Goal: Task Accomplishment & Management: Manage account settings

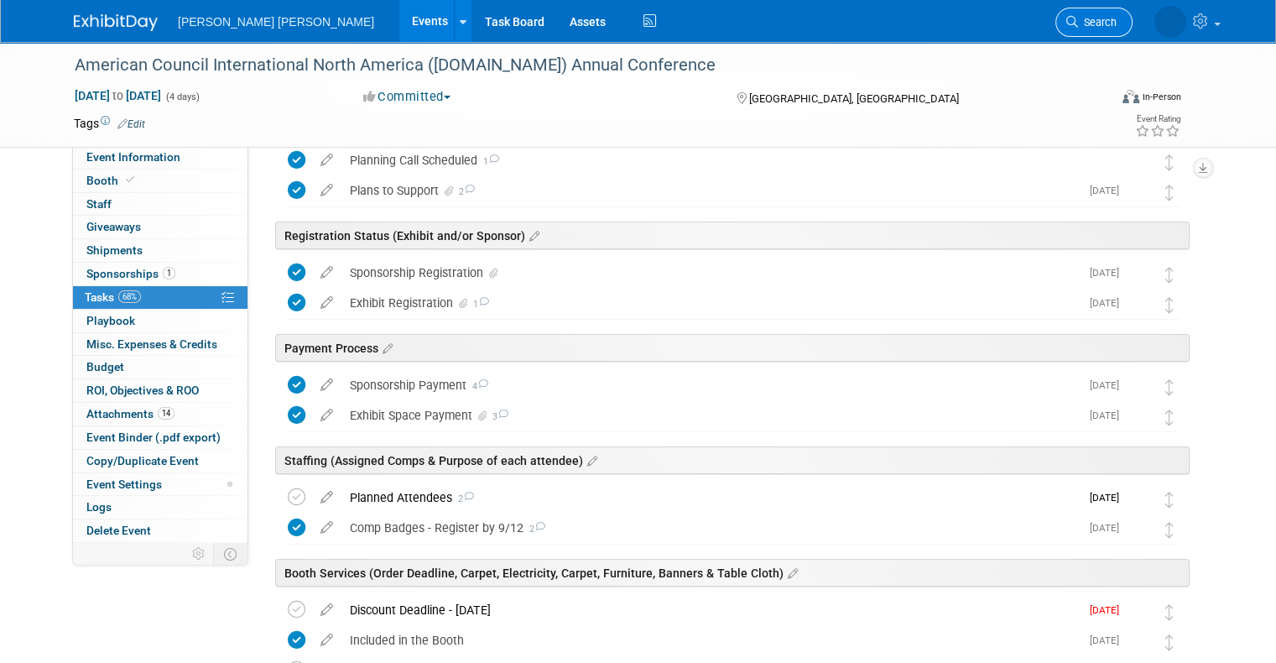
click at [1104, 24] on span "Search" at bounding box center [1097, 22] width 39 height 13
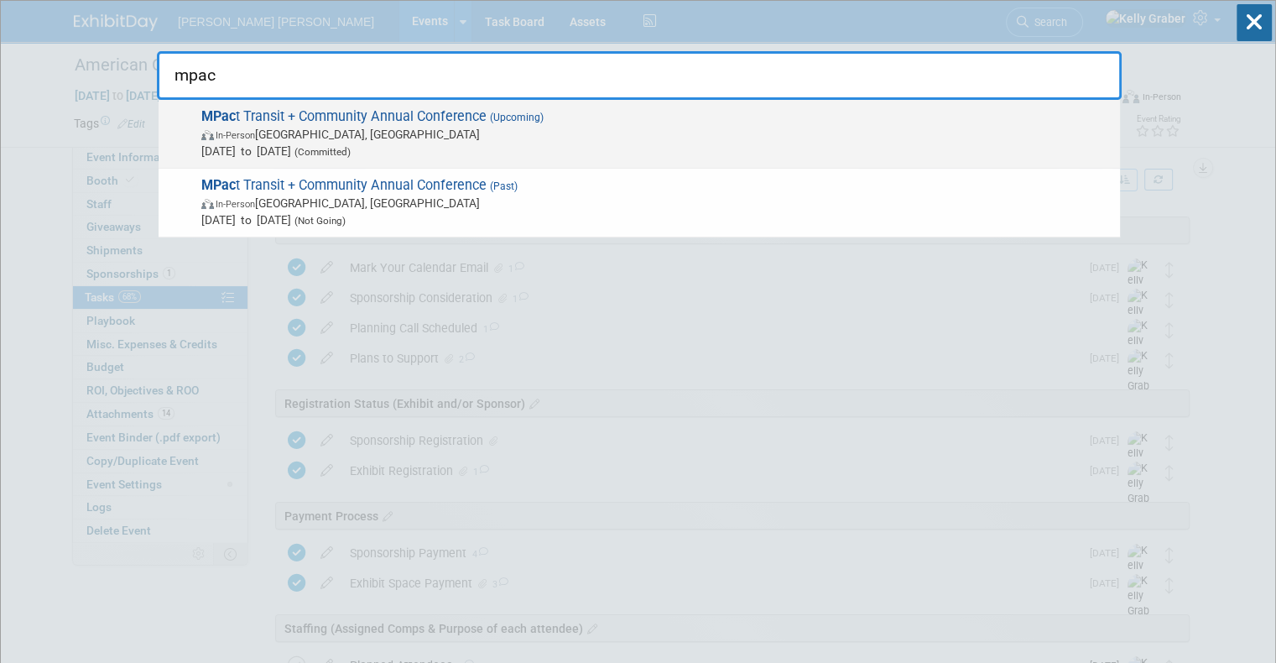
type input "mpac"
click at [327, 138] on span "In-Person Portland, OR" at bounding box center [656, 134] width 911 height 17
click at [0, 0] on div at bounding box center [0, 0] width 0 height 0
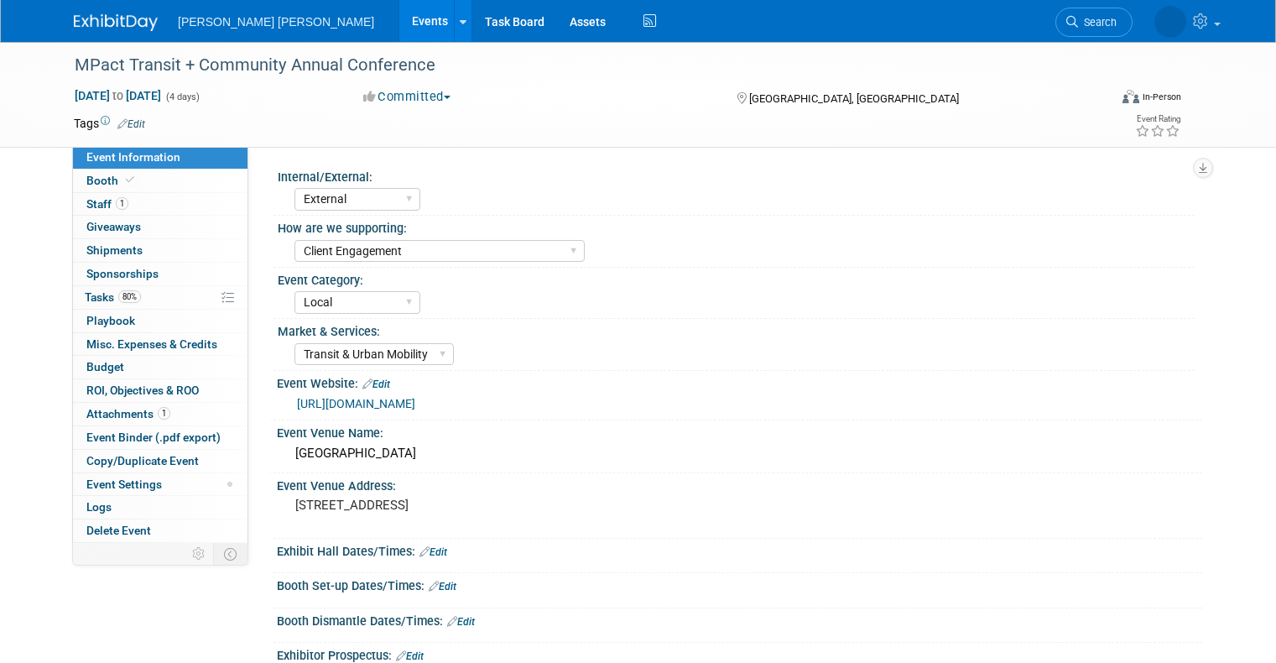
select select "External"
select select "Client Engagement"
select select "Local"
select select "Transit & Urban Mobility"
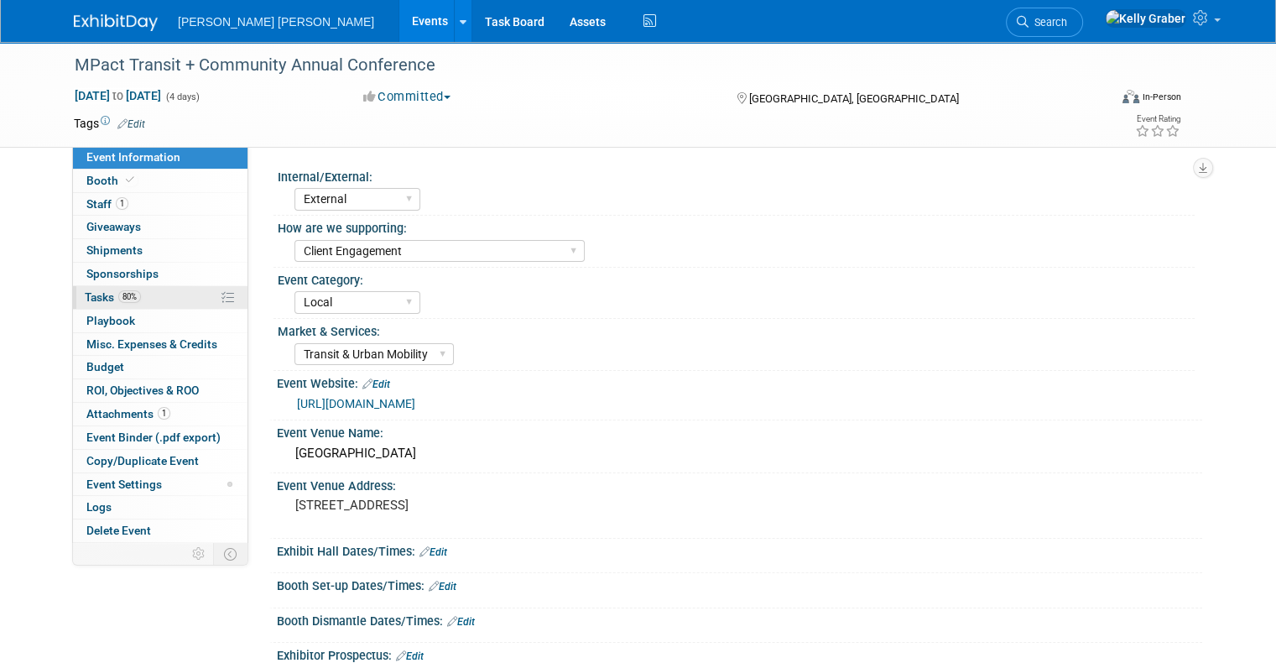
click at [165, 298] on link "80% Tasks 80%" at bounding box center [160, 297] width 175 height 23
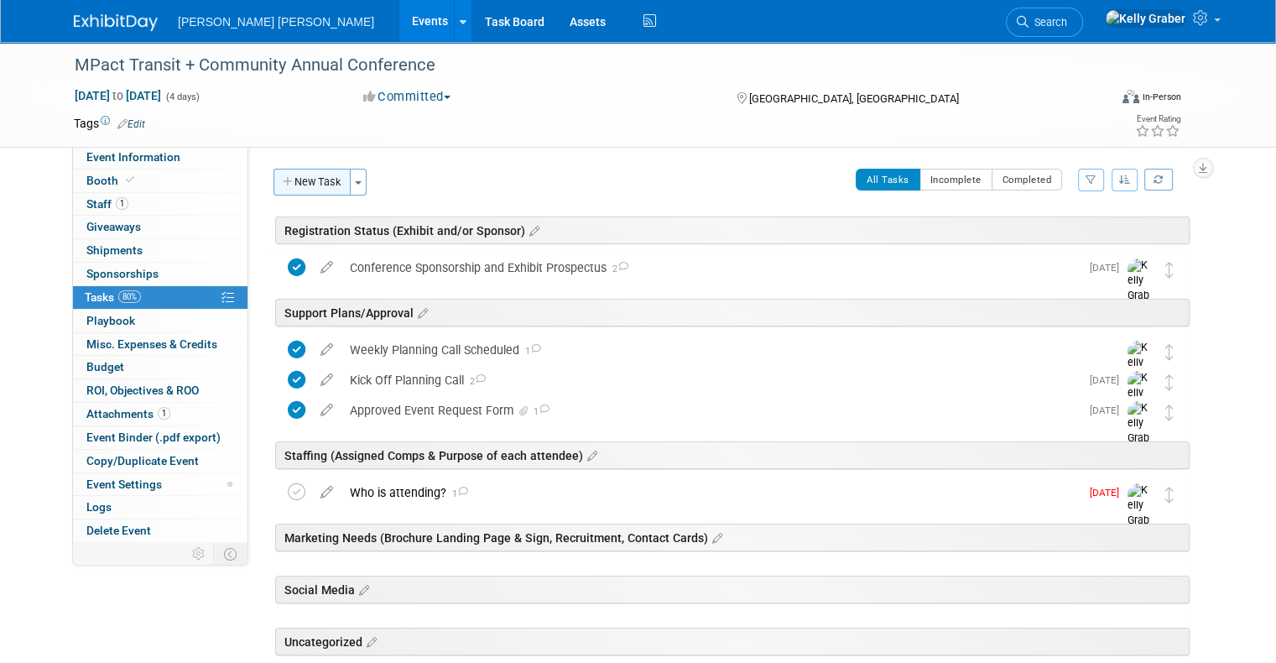
click at [296, 177] on button "New Task" at bounding box center [312, 182] width 77 height 27
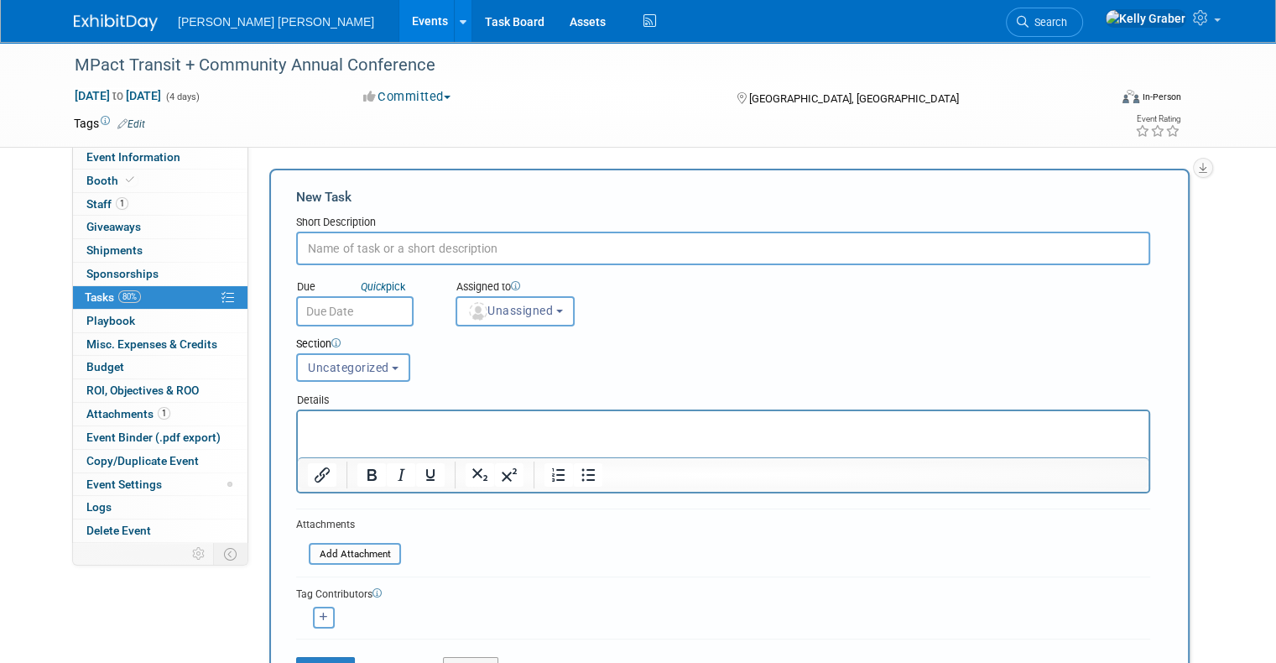
click at [1215, 237] on div "Event Information Event Info Booth Booth 1 Staff 1 Staff 0 Giveaways 0 Giveaway…" at bounding box center [638, 646] width 1154 height 1208
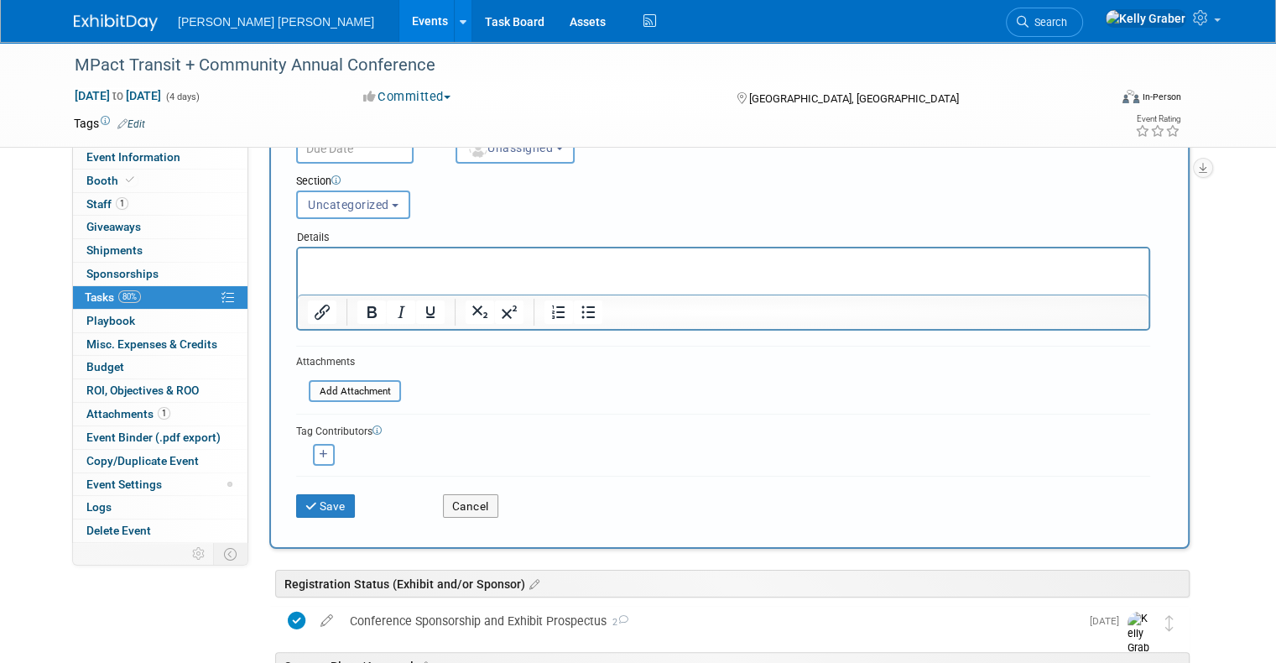
scroll to position [420, 0]
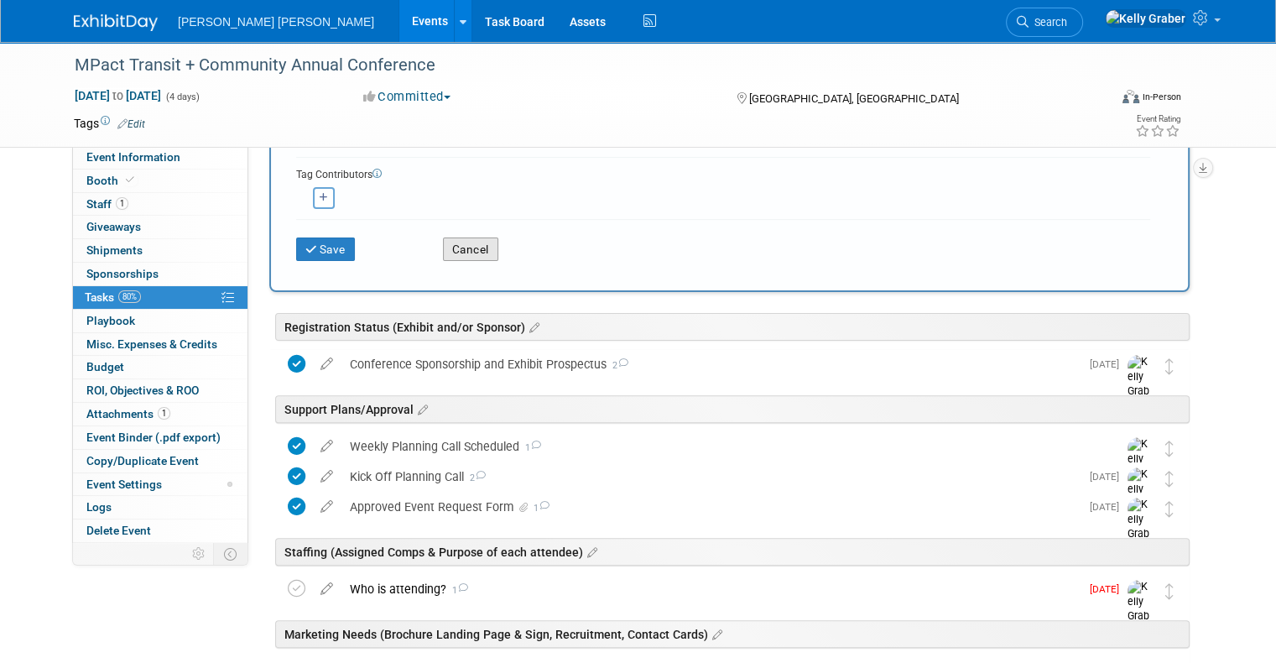
click at [456, 246] on button "Cancel" at bounding box center [470, 248] width 55 height 23
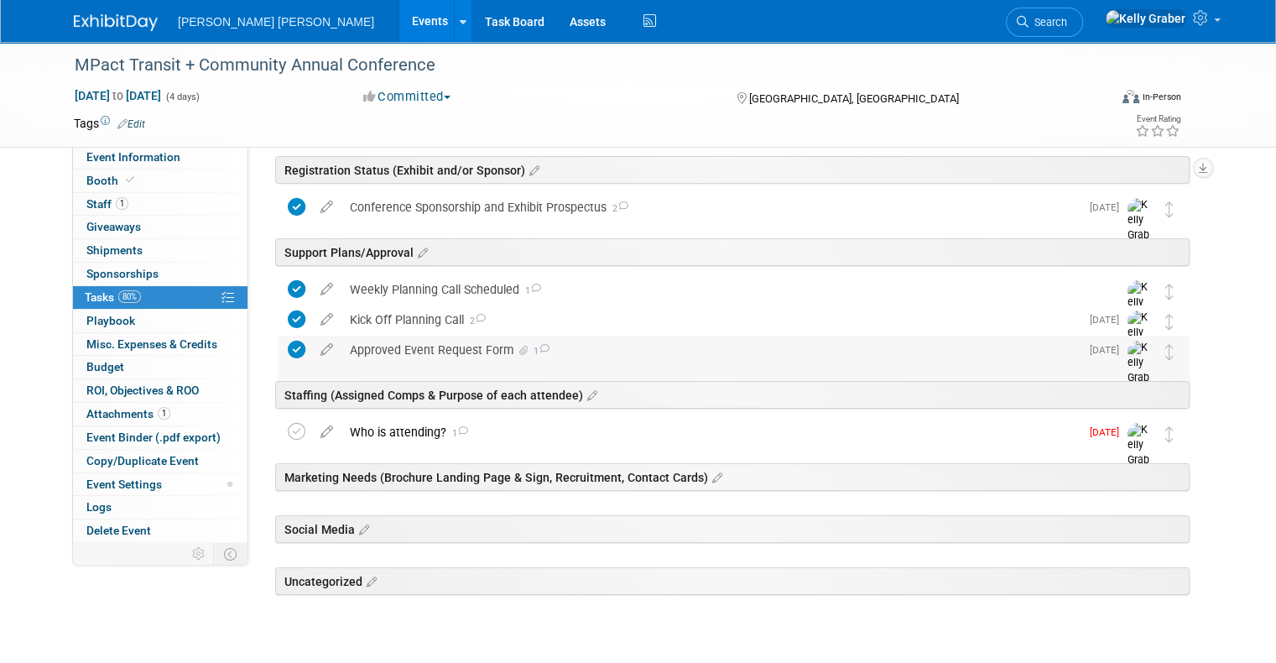
scroll to position [0, 0]
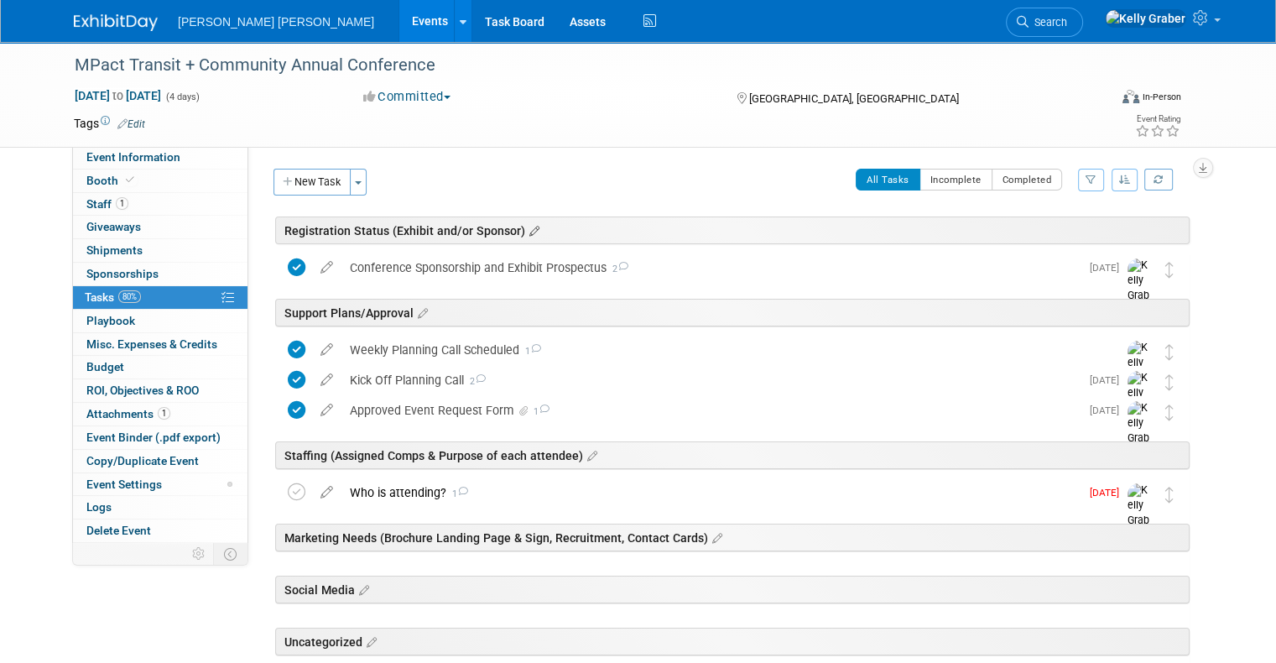
click at [525, 230] on icon at bounding box center [532, 231] width 14 height 15
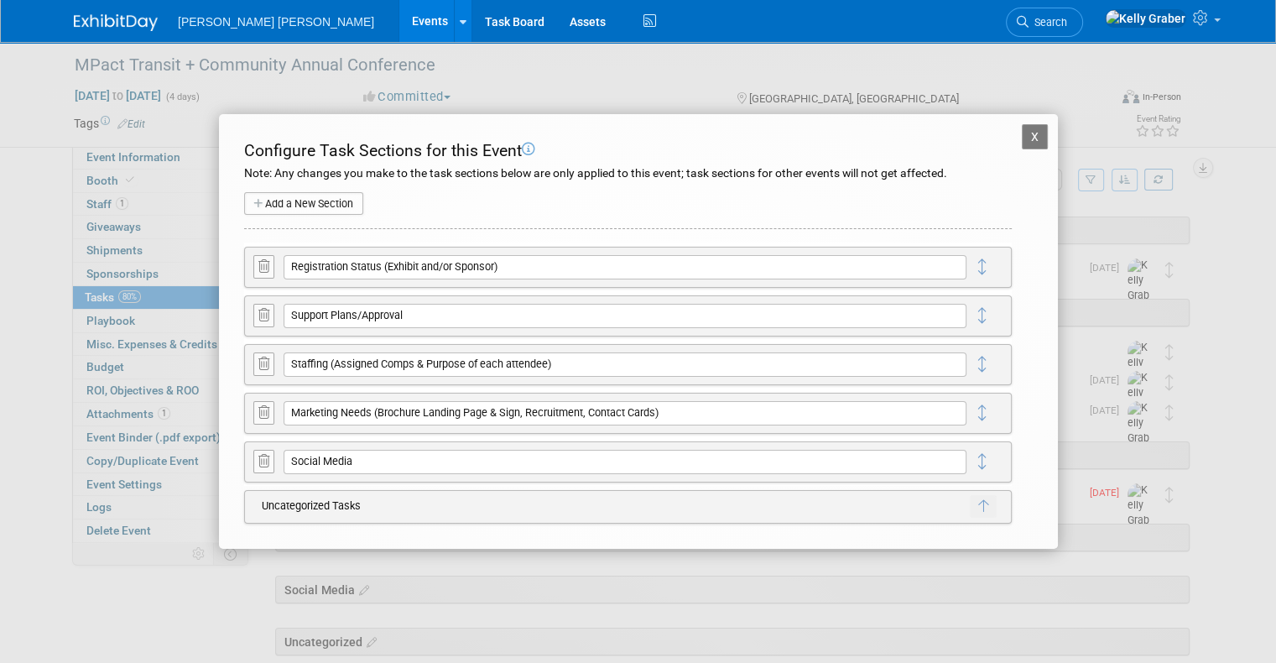
click at [345, 203] on button "Add a New Section" at bounding box center [303, 203] width 119 height 23
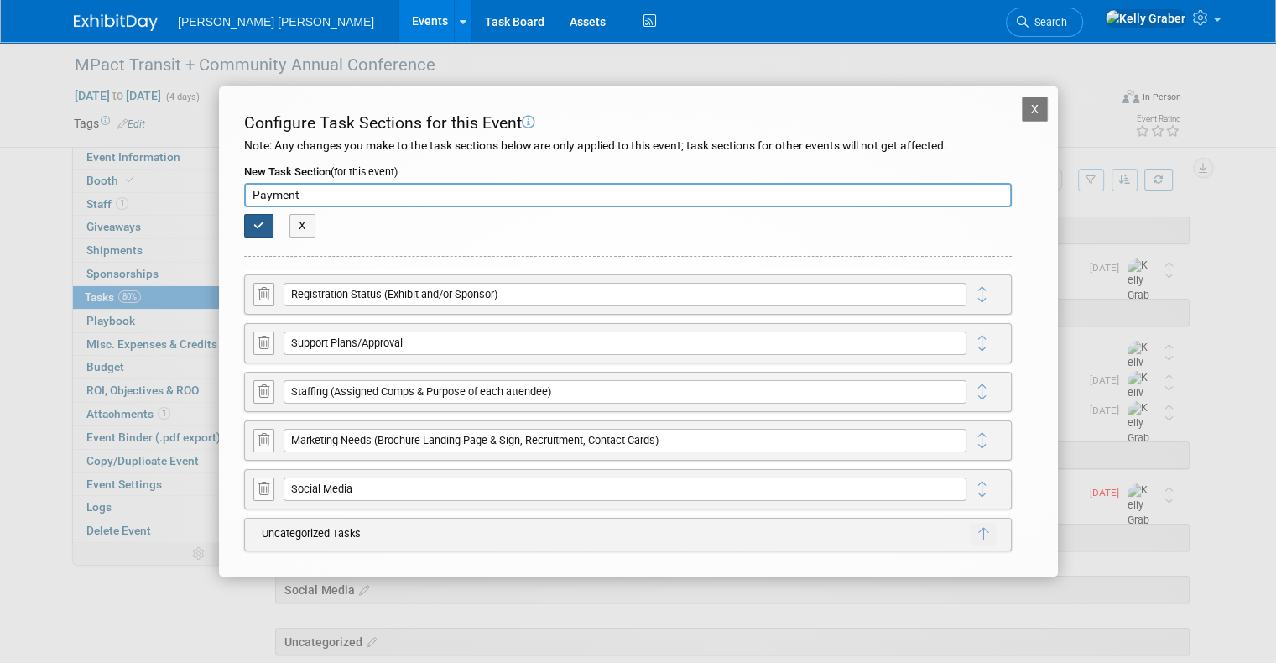
type input "Payment"
click at [252, 220] on button "button" at bounding box center [259, 225] width 30 height 23
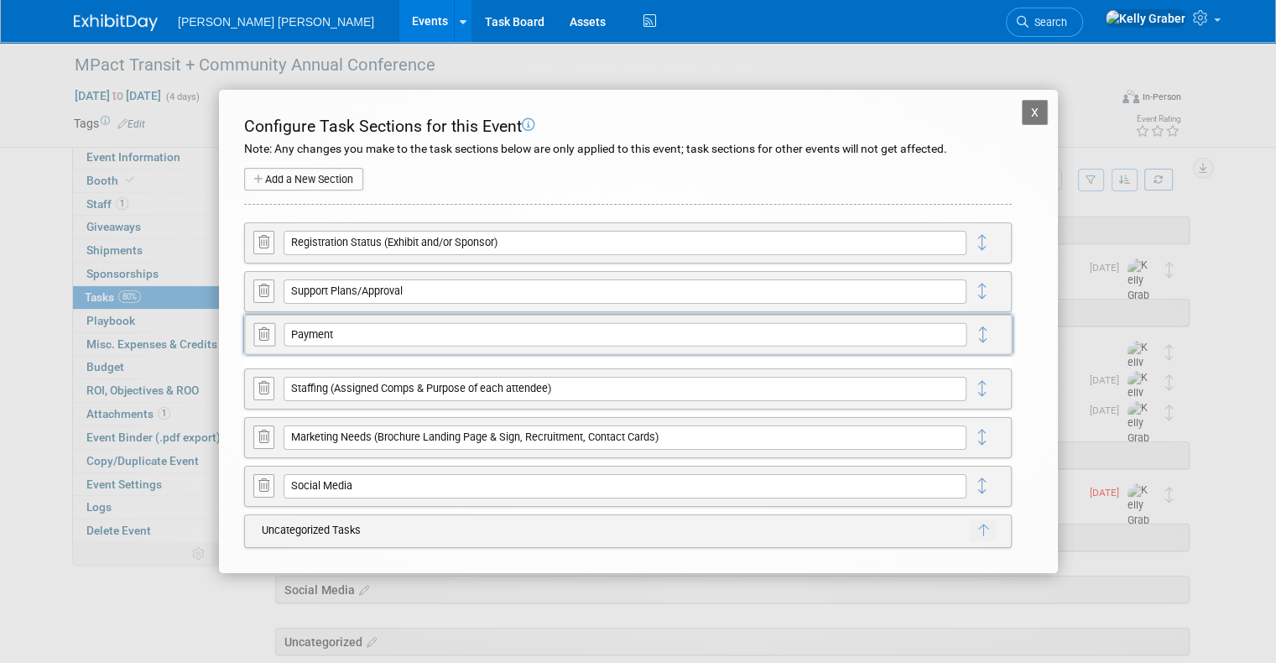
drag, startPoint x: 984, startPoint y: 243, endPoint x: 986, endPoint y: 334, distance: 91.5
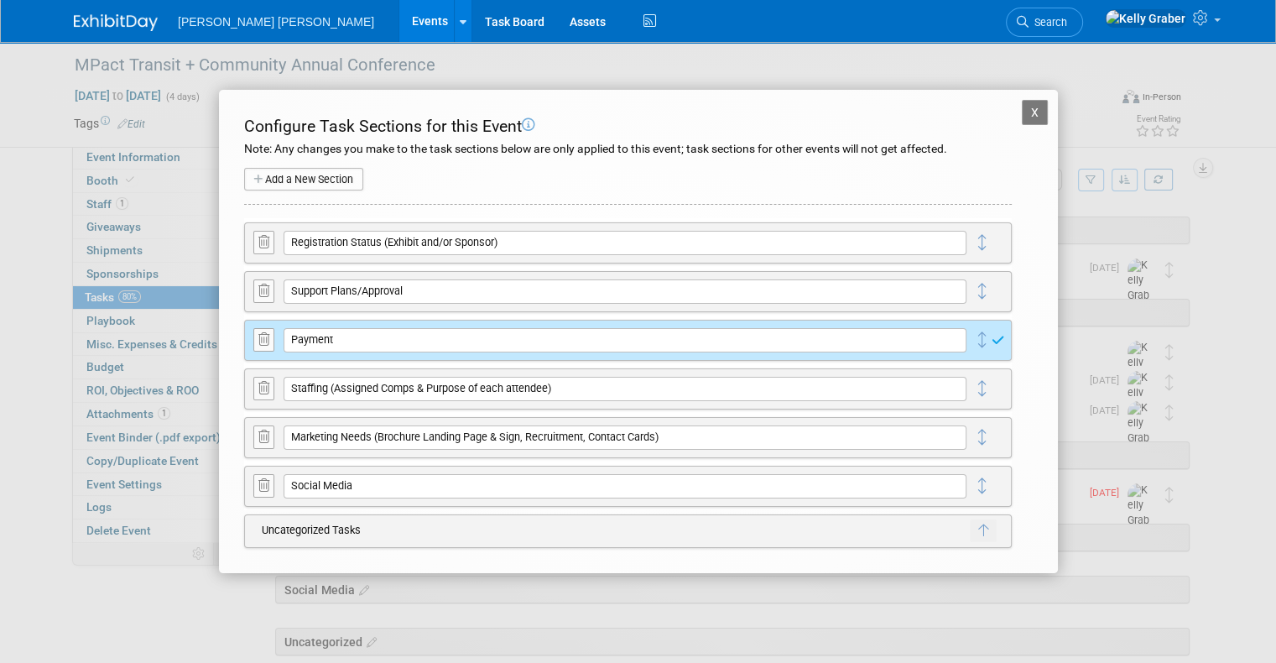
click at [1030, 120] on button "X" at bounding box center [1035, 112] width 27 height 25
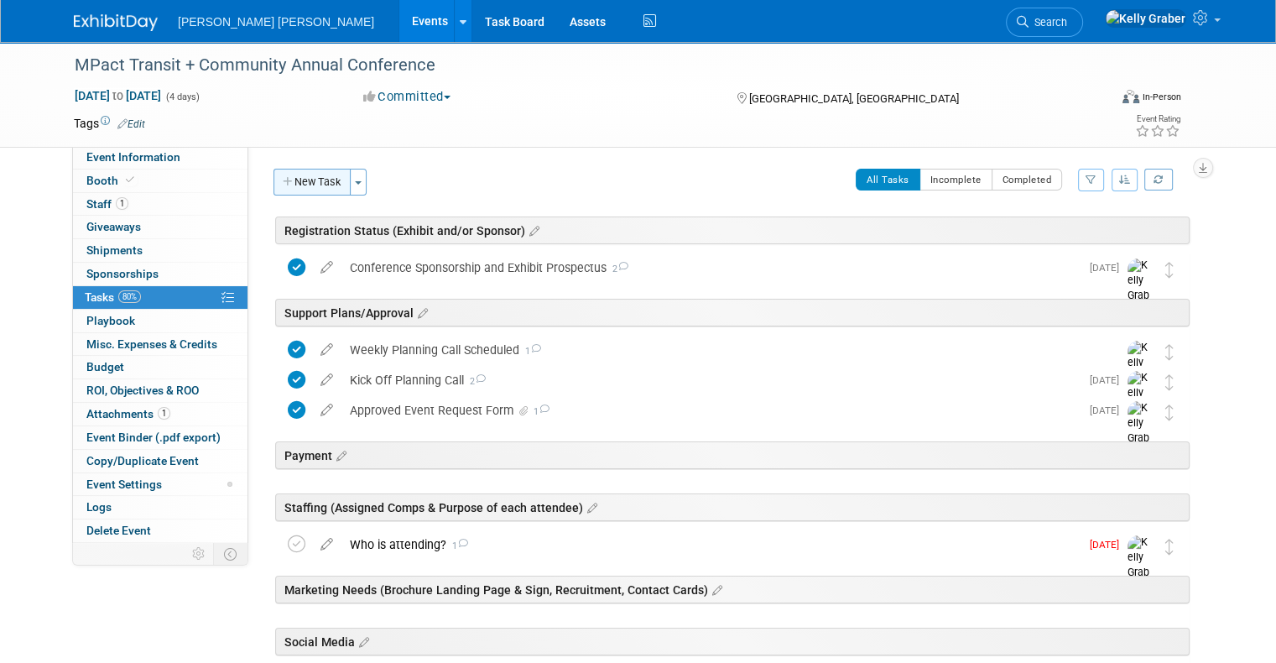
click at [325, 178] on button "New Task" at bounding box center [312, 182] width 77 height 27
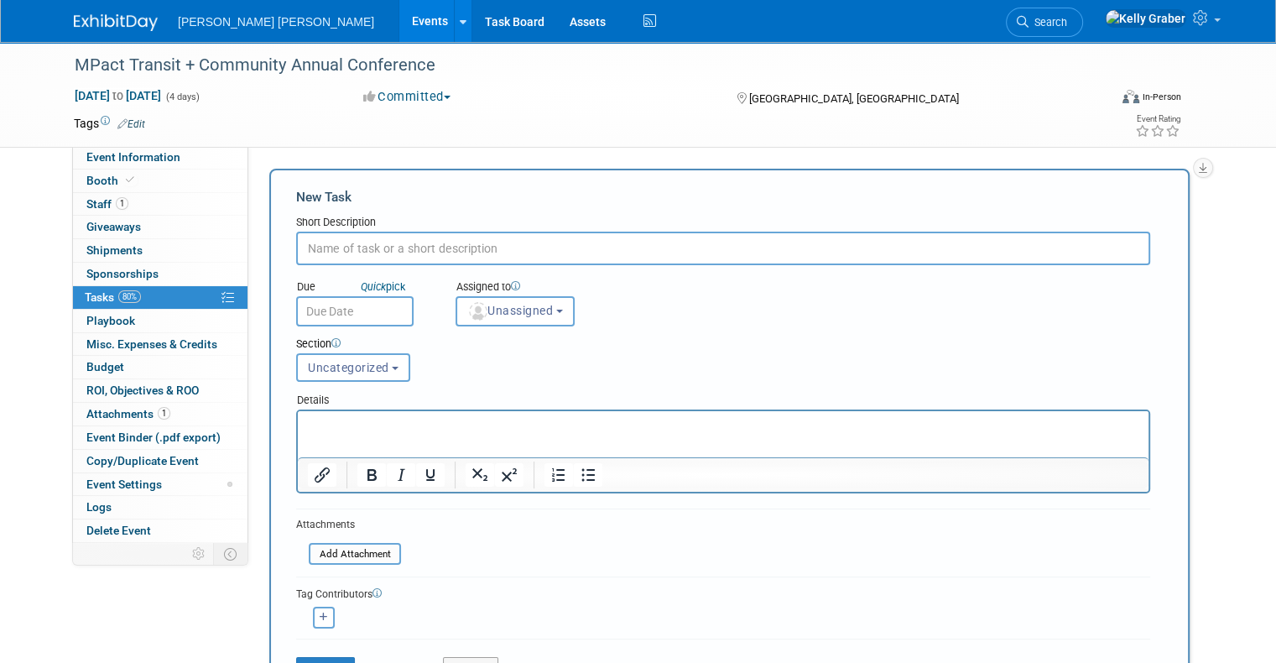
click at [378, 250] on input "text" at bounding box center [723, 249] width 854 height 34
type input "Sponsorship Payment"
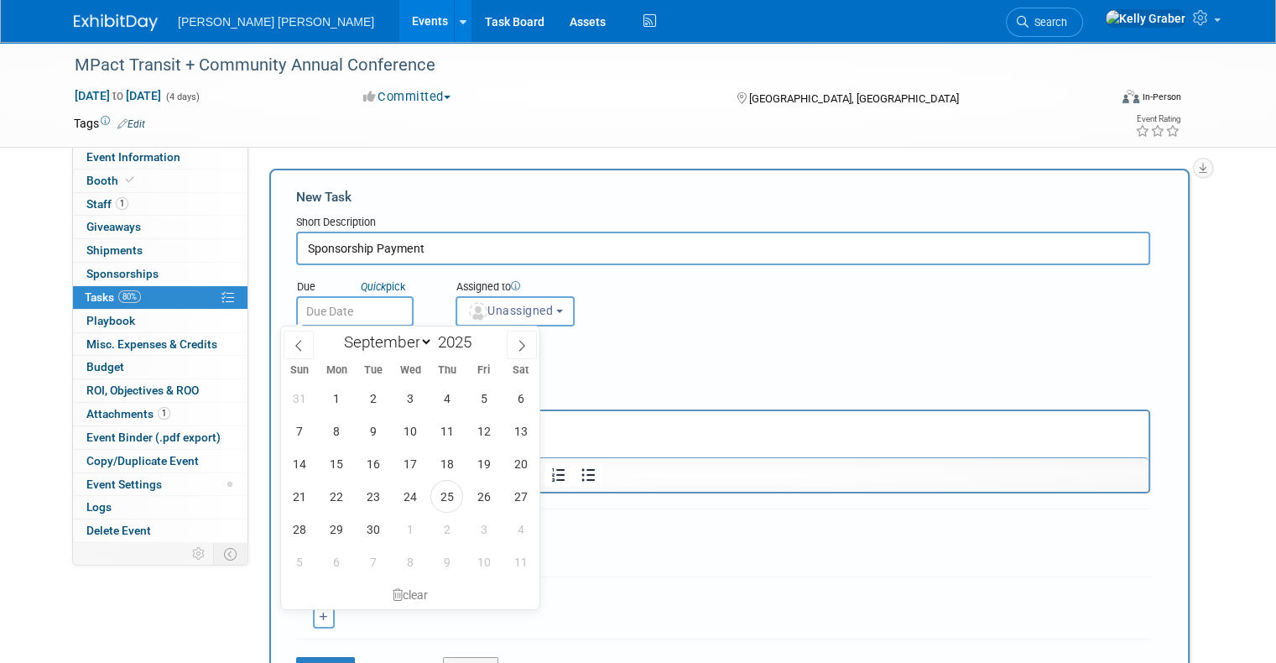
click at [357, 303] on input "text" at bounding box center [354, 311] width 117 height 30
click at [436, 528] on span "2" at bounding box center [447, 529] width 33 height 33
type input "[DATE]"
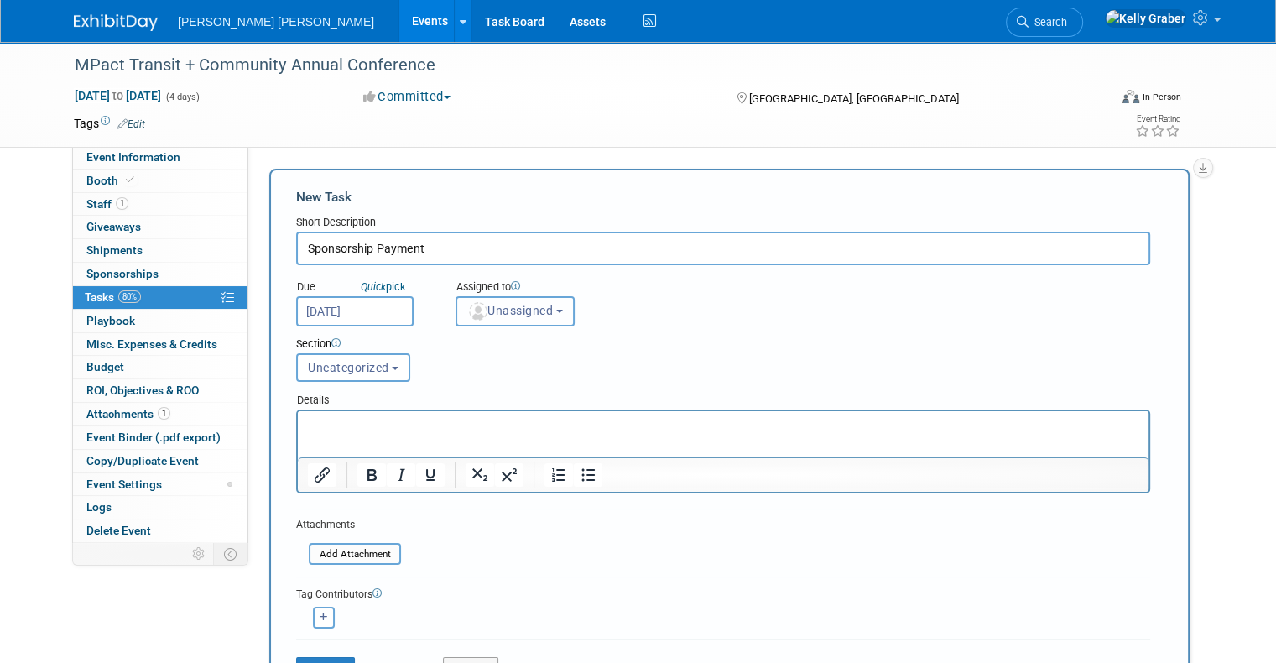
click at [507, 315] on span "Unassigned" at bounding box center [510, 310] width 86 height 13
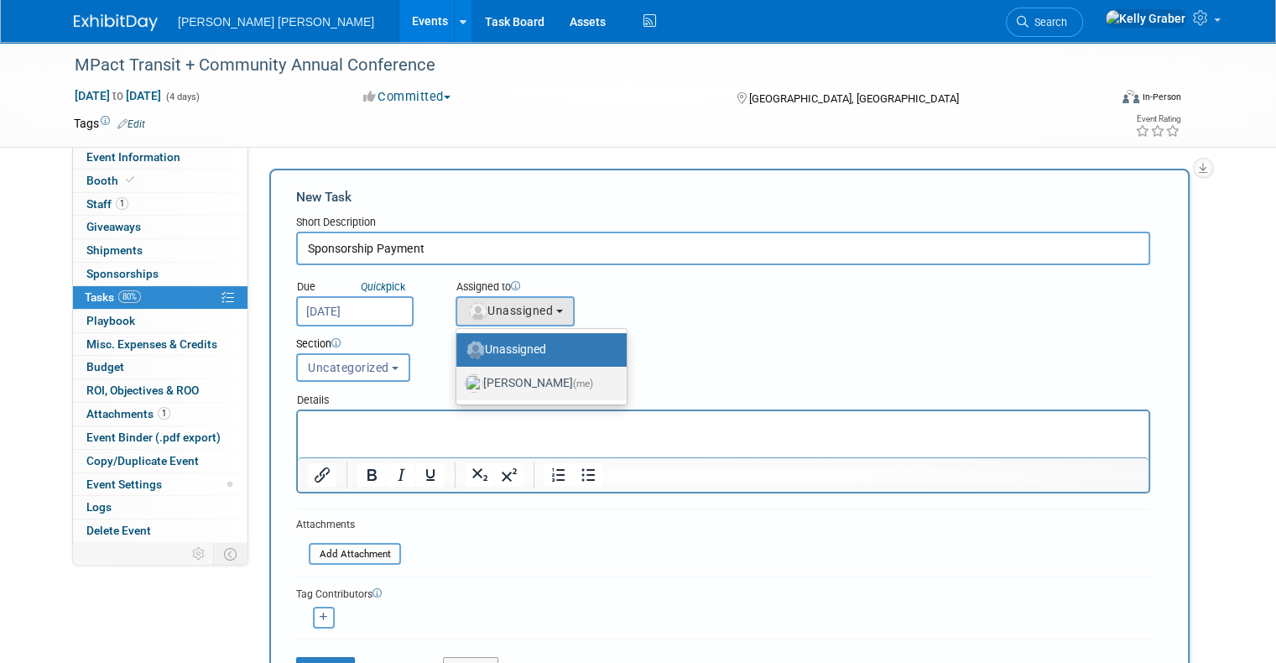
click at [514, 376] on label "[PERSON_NAME] (me)" at bounding box center [537, 383] width 145 height 27
click at [459, 376] on input "[PERSON_NAME] (me)" at bounding box center [453, 381] width 11 height 11
select select "ec37184c-c01f-4f21-939d-fe7fd02e2e7e"
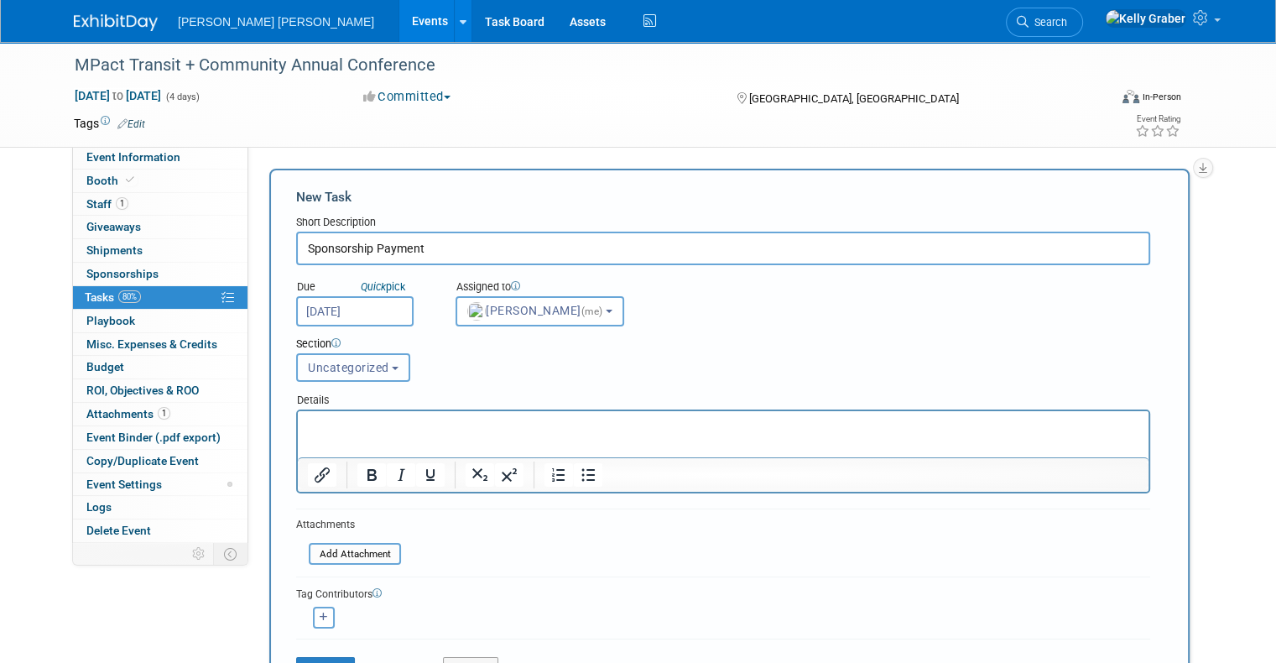
click at [323, 363] on span "Uncategorized" at bounding box center [348, 367] width 81 height 13
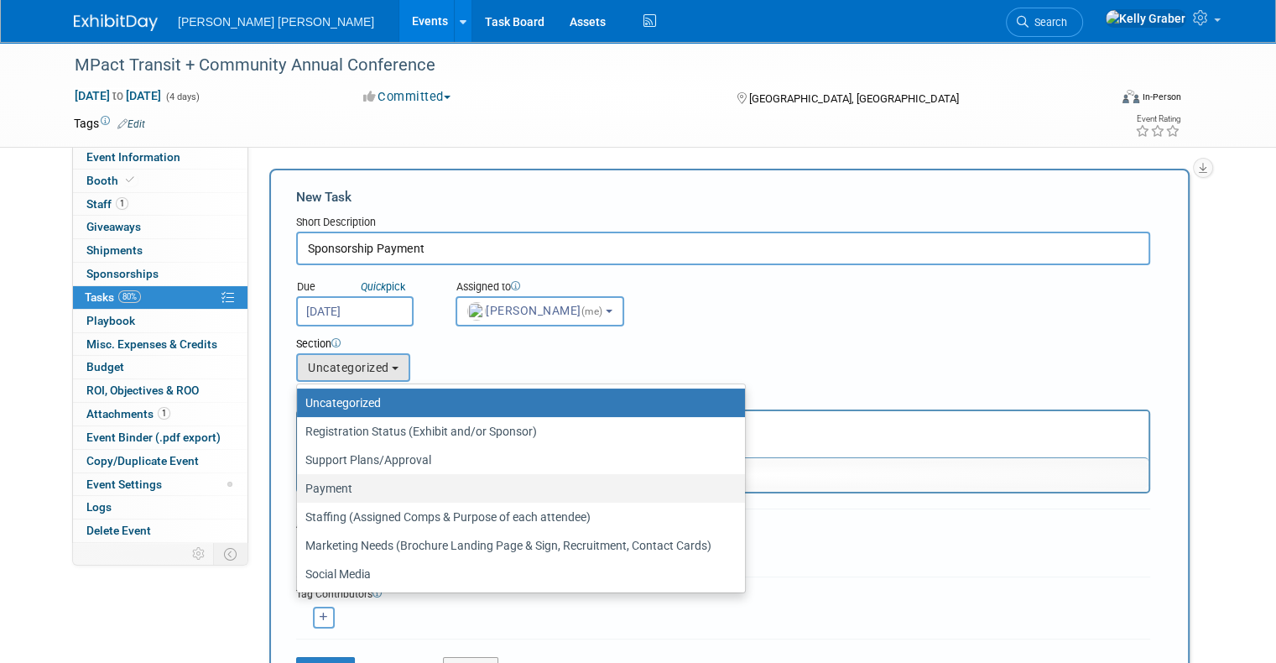
click at [332, 478] on label "Payment" at bounding box center [516, 489] width 423 height 22
click at [300, 483] on input "Payment" at bounding box center [294, 488] width 11 height 11
select select "11275595"
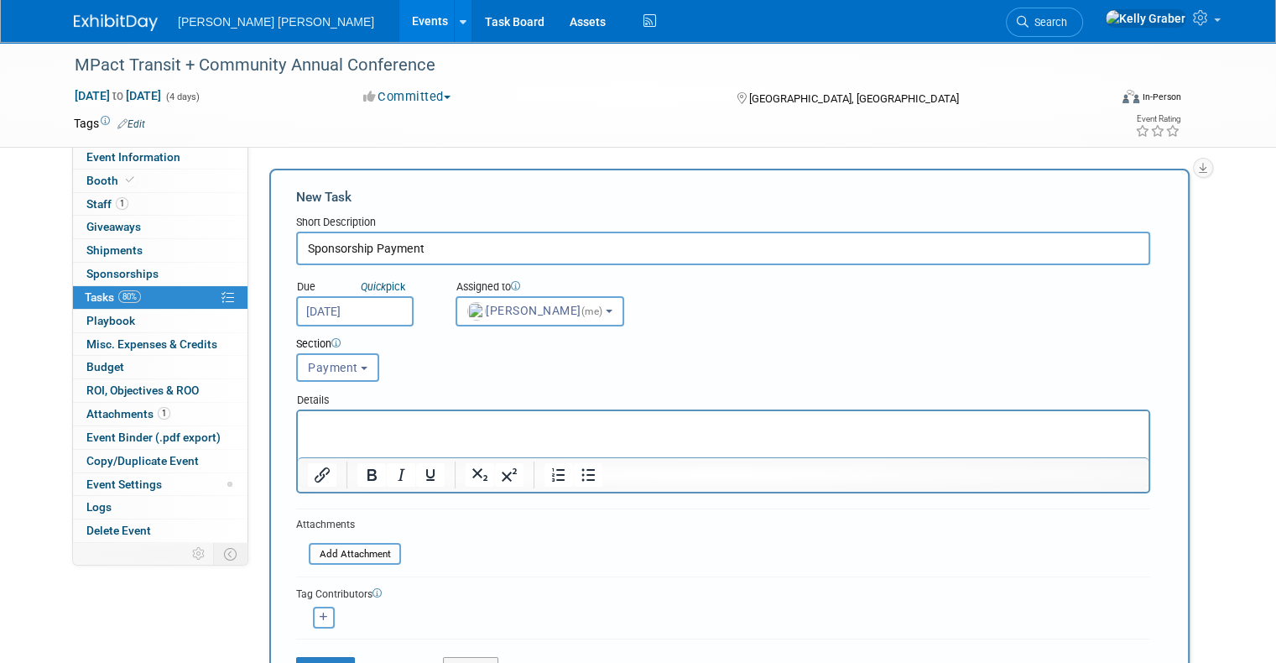
click at [453, 250] on input "Sponsorship Payment" at bounding box center [723, 249] width 854 height 34
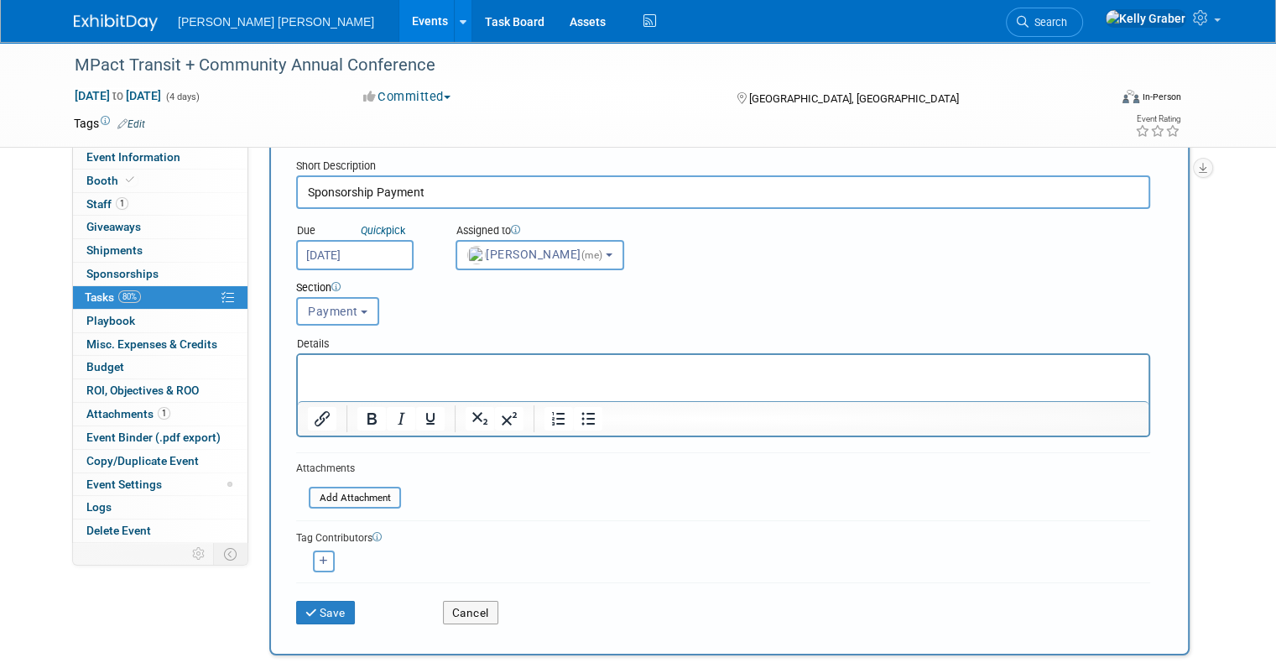
scroll to position [84, 0]
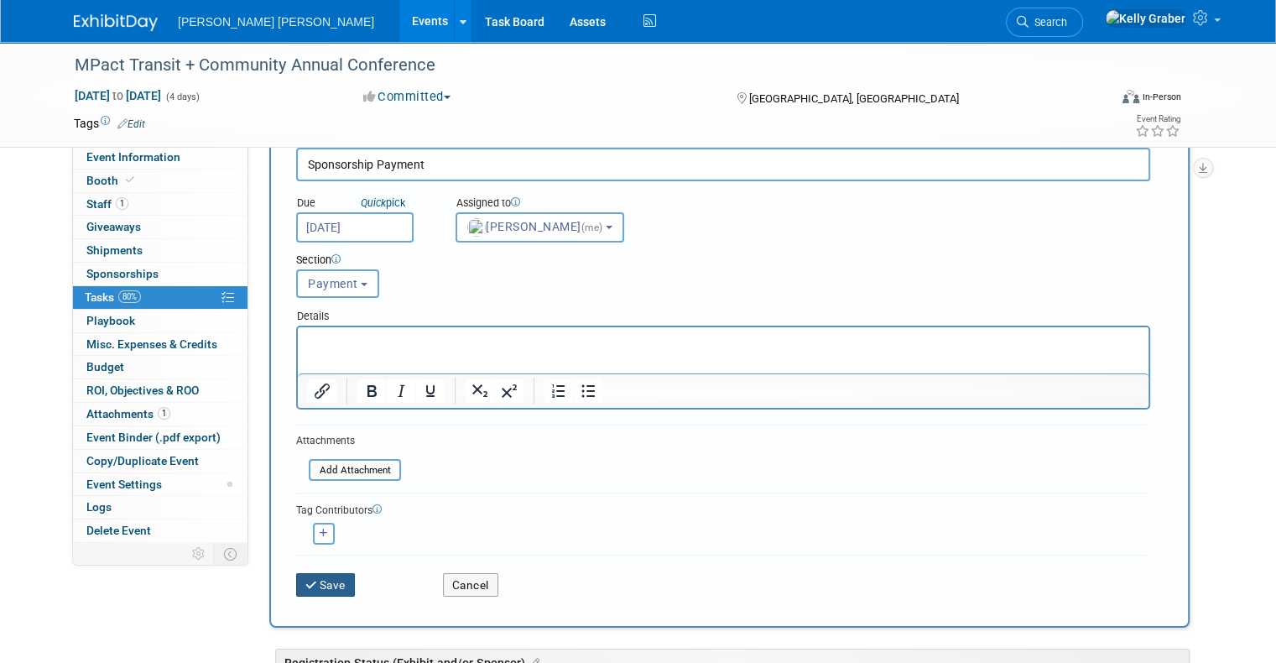
click at [315, 589] on button "Save" at bounding box center [325, 584] width 59 height 23
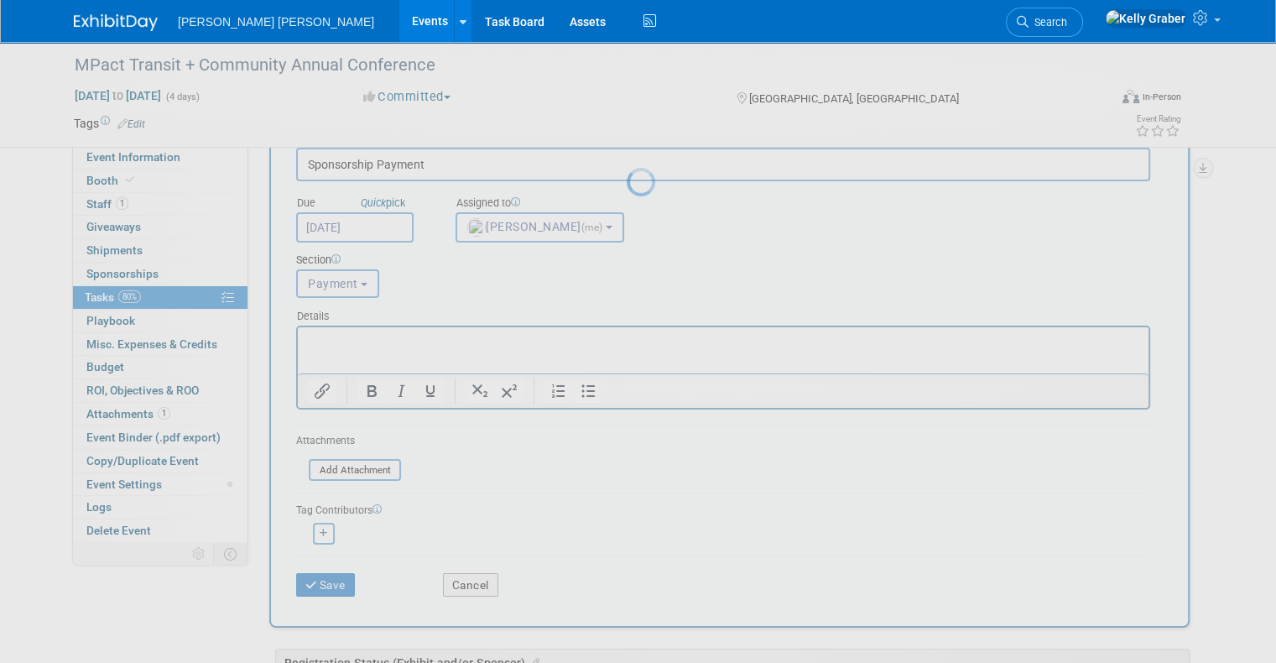
scroll to position [0, 0]
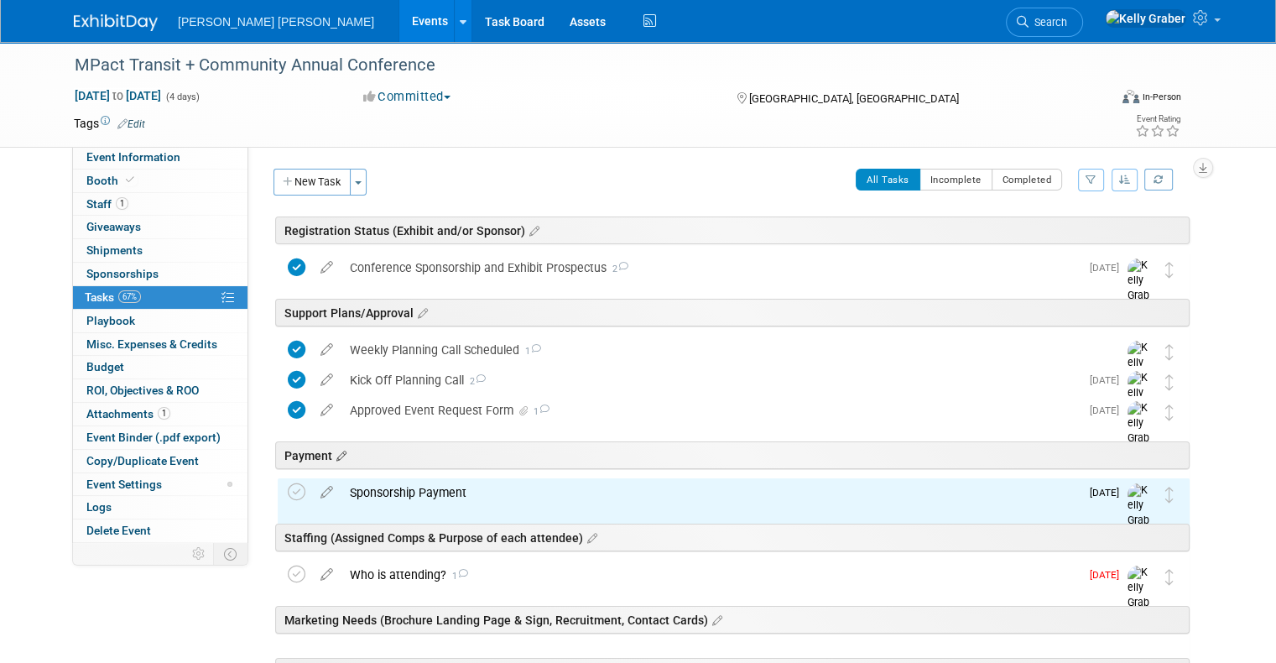
click at [332, 454] on icon at bounding box center [339, 456] width 14 height 15
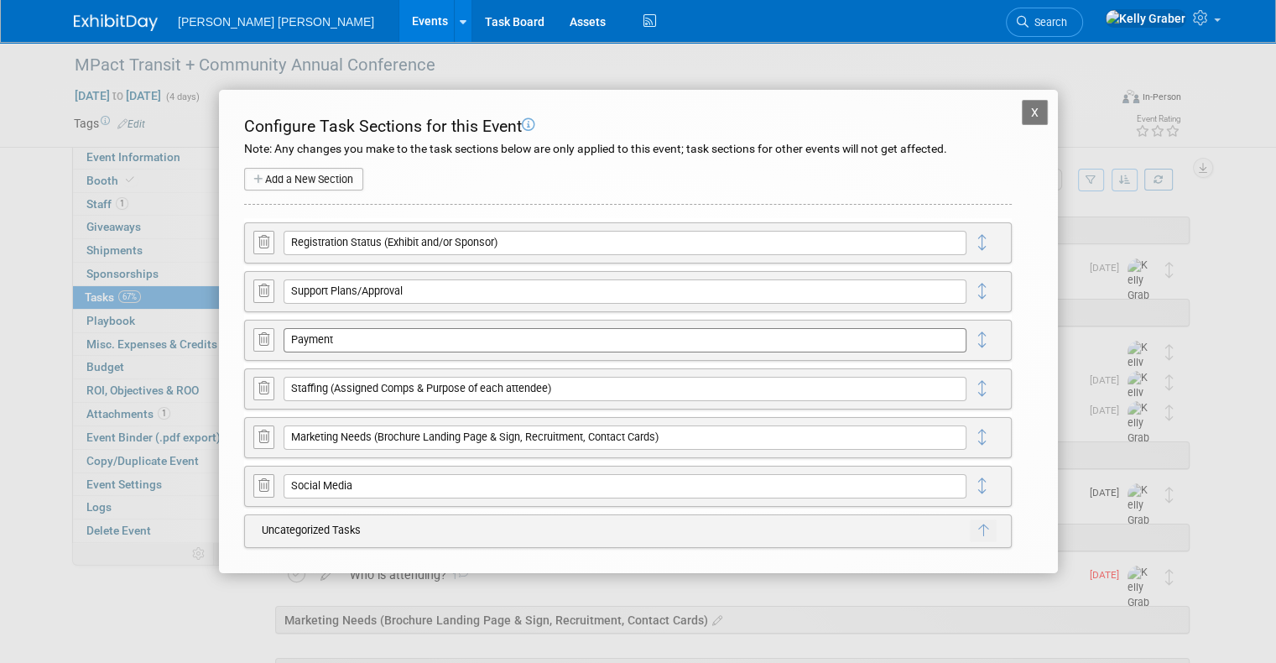
click at [342, 349] on input "Payment" at bounding box center [625, 339] width 683 height 23
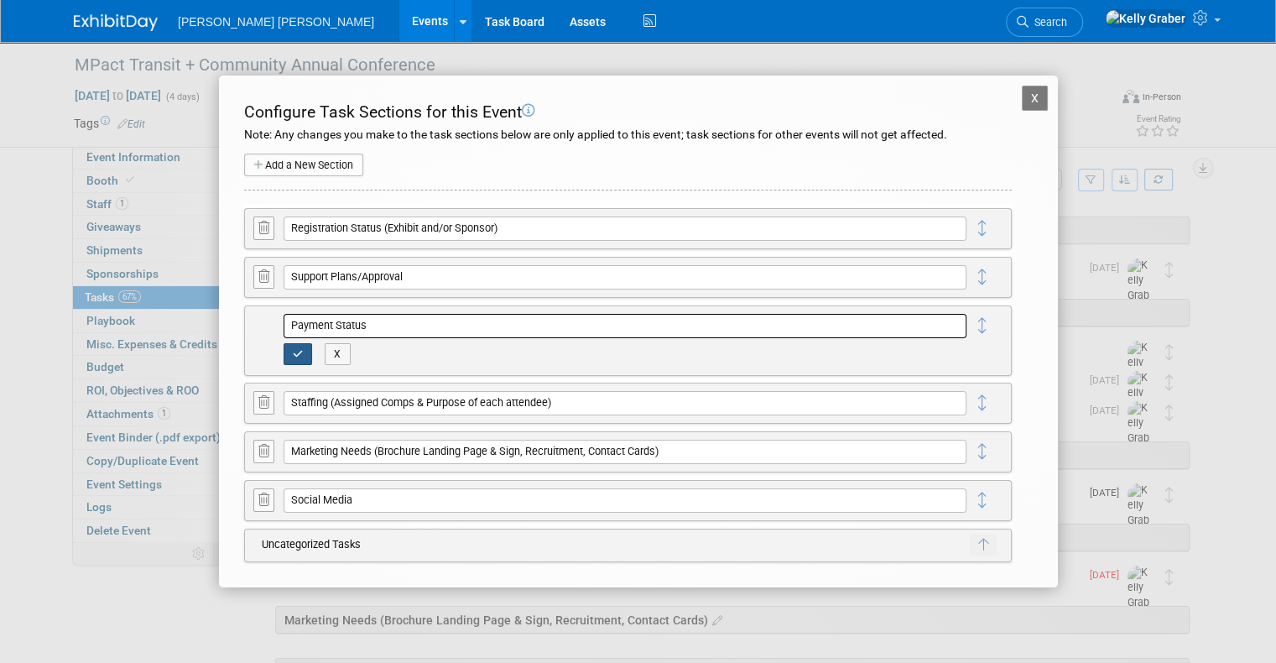
type input "Payment Status"
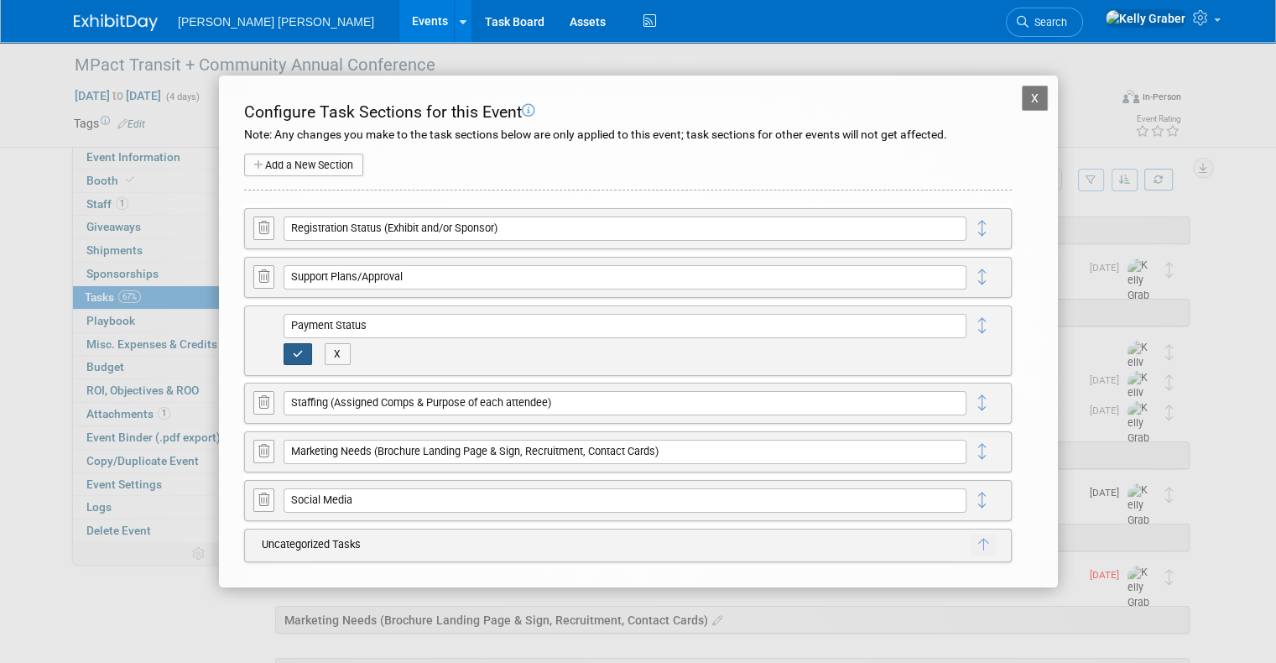
click at [288, 346] on button "button" at bounding box center [298, 354] width 29 height 22
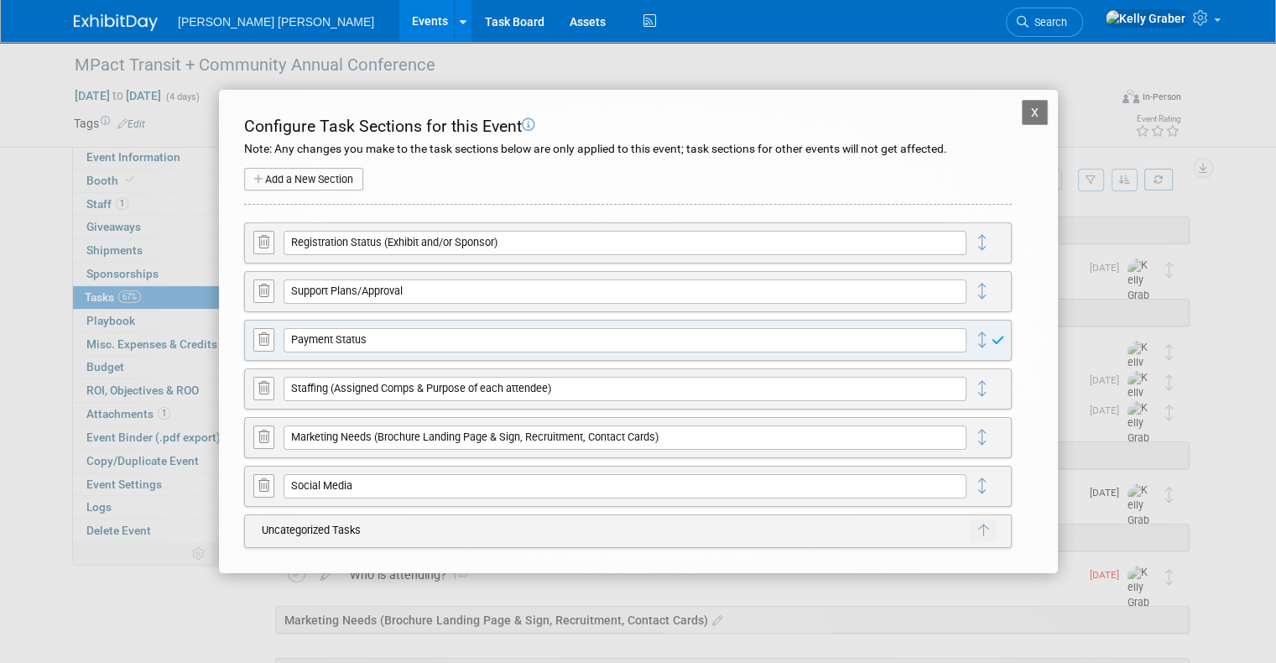
click at [1034, 106] on button "X" at bounding box center [1035, 112] width 27 height 25
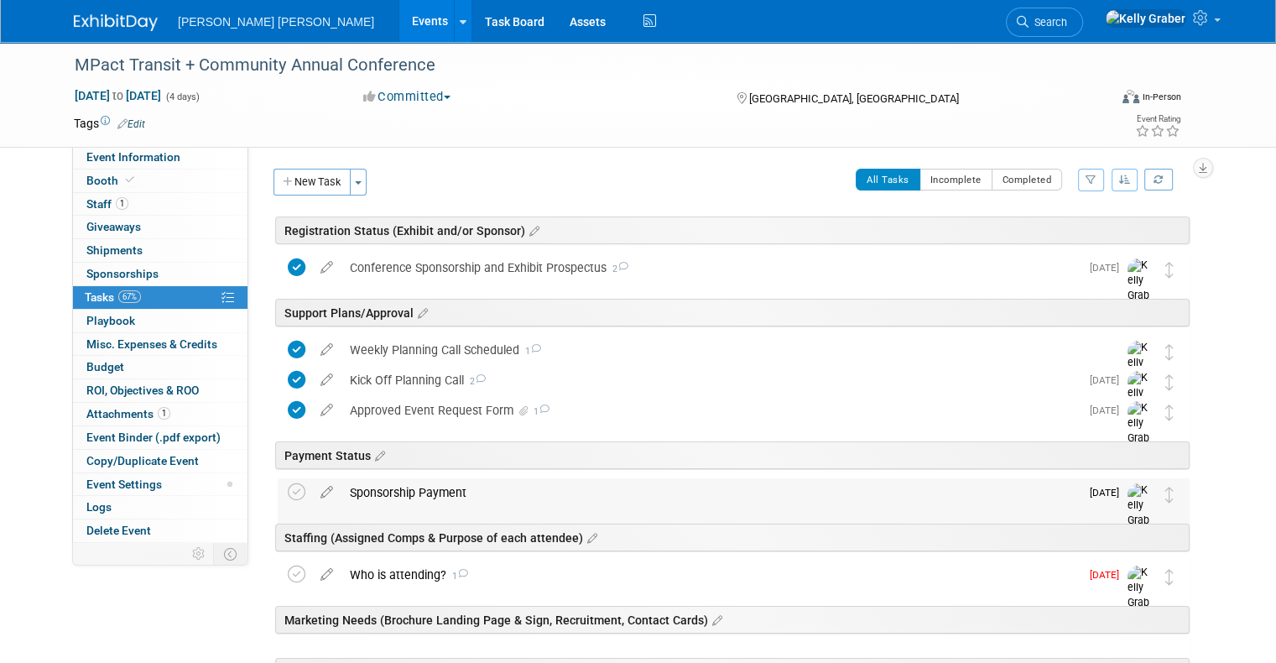
click at [417, 497] on div "Sponsorship Payment" at bounding box center [711, 492] width 738 height 29
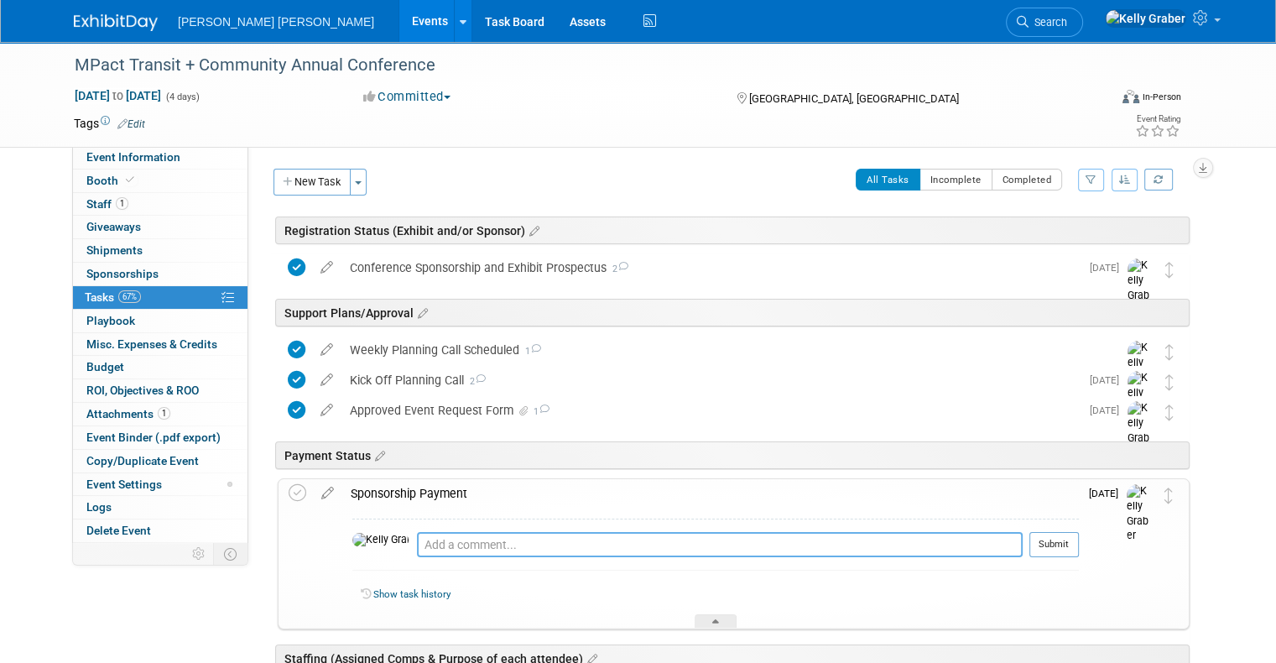
click at [417, 542] on textarea at bounding box center [720, 544] width 606 height 25
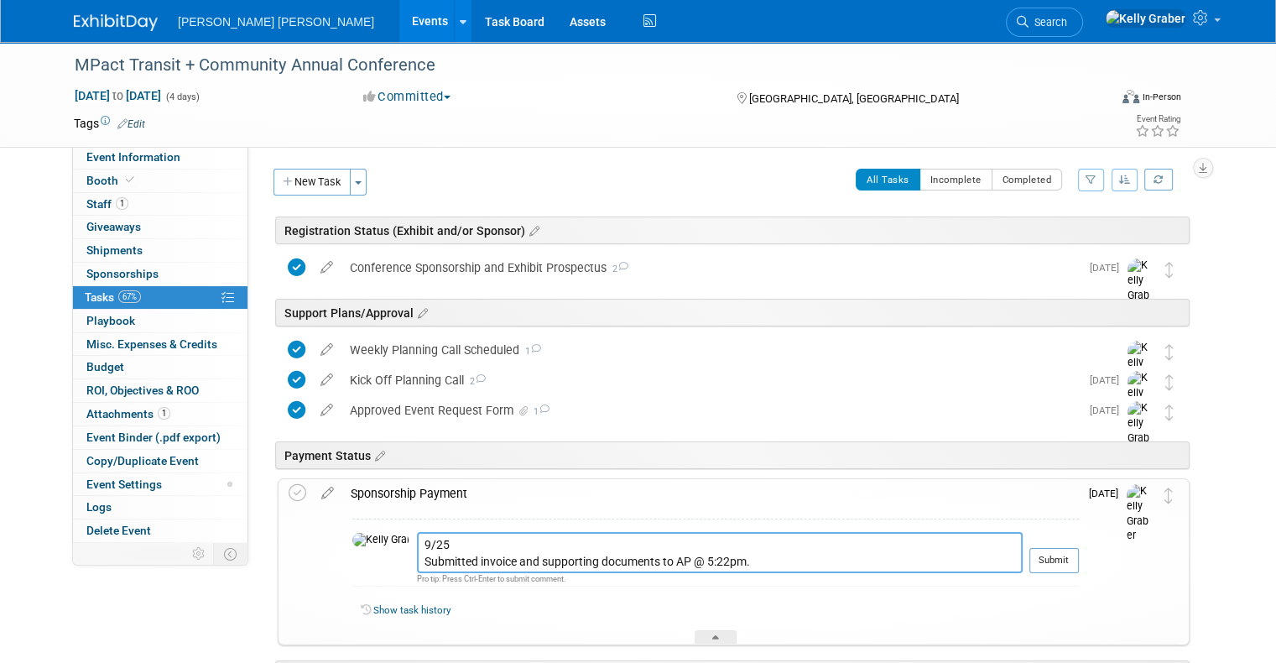
type textarea "9/25 Submitted invoice and supporting documents to AP @ 5:22pm."
click at [1104, 556] on td "[DATE]" at bounding box center [1103, 561] width 48 height 165
click at [1074, 551] on button "Submit" at bounding box center [1055, 560] width 50 height 25
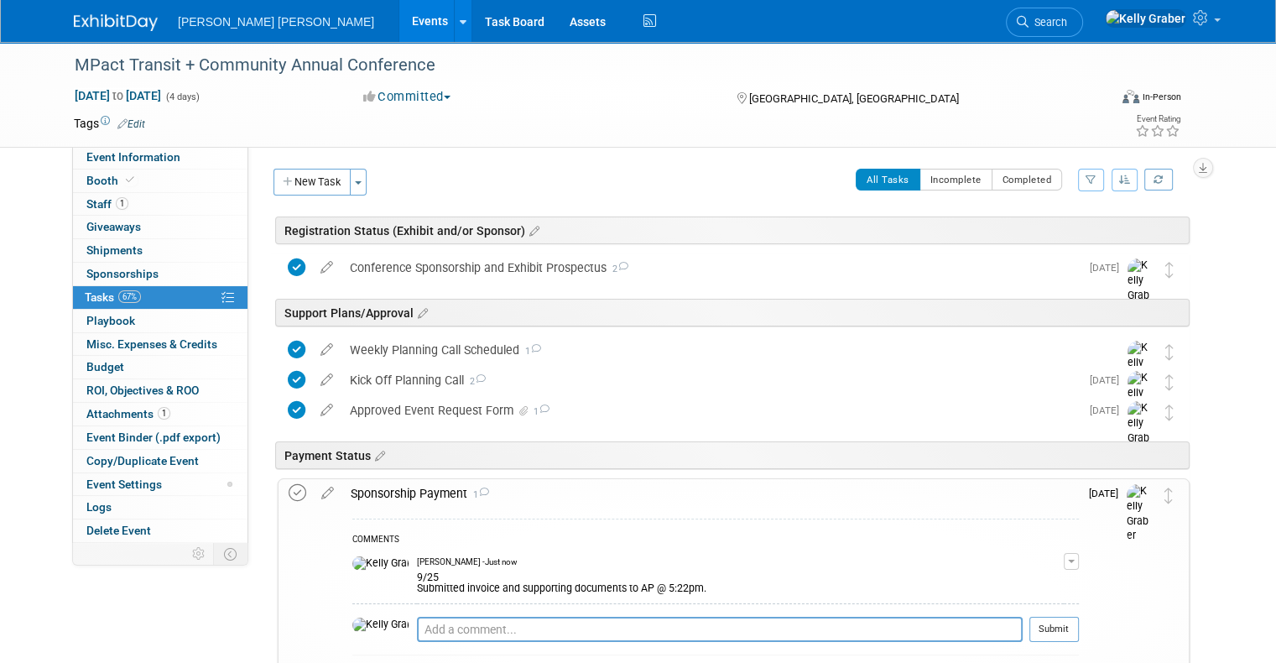
click at [289, 493] on icon at bounding box center [298, 493] width 18 height 18
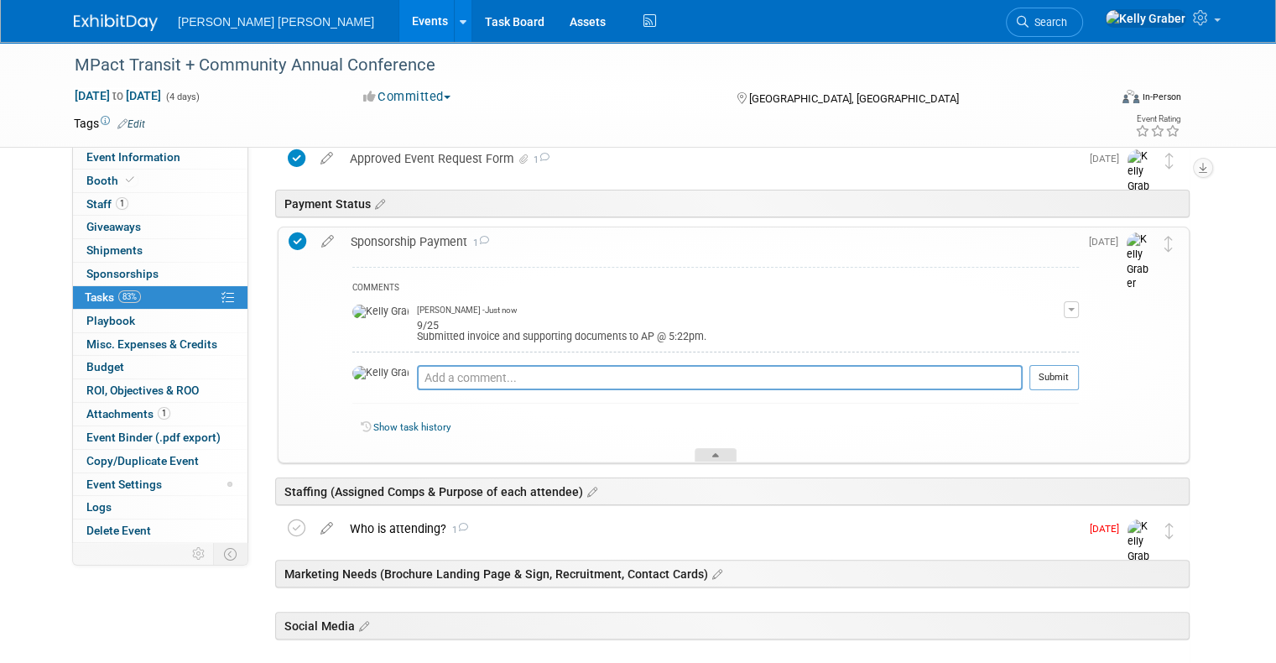
click at [718, 450] on div at bounding box center [716, 455] width 42 height 14
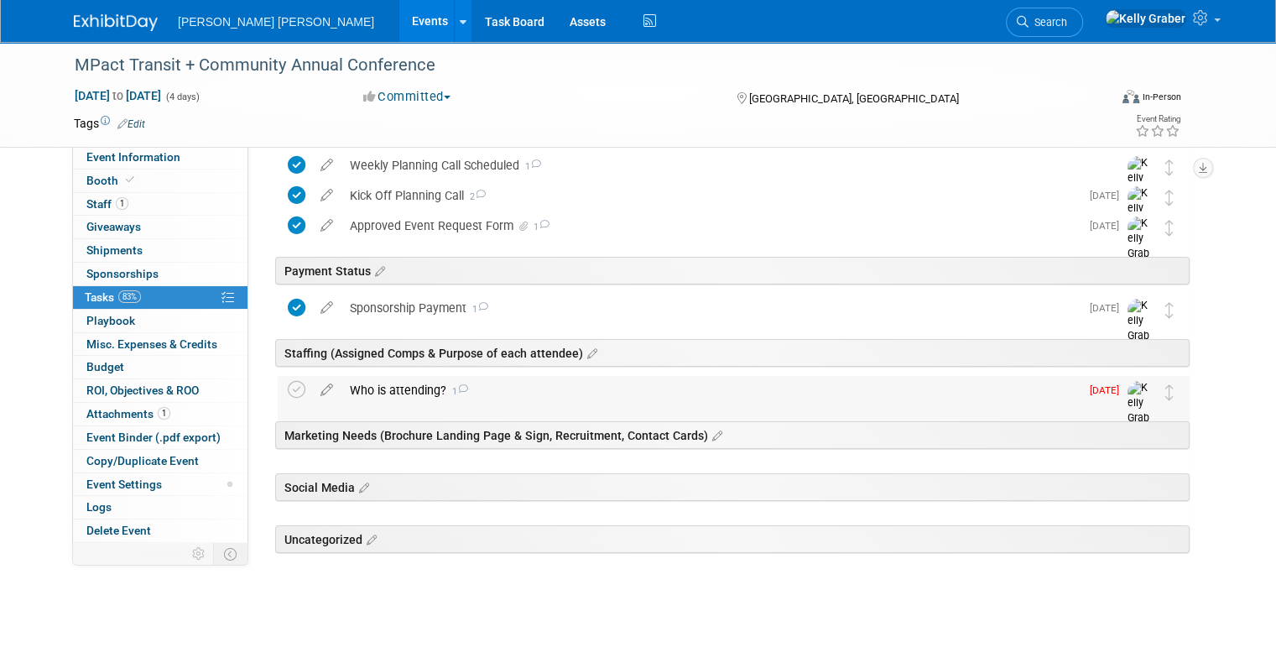
click at [471, 388] on div "Who is attending? 1" at bounding box center [711, 390] width 738 height 29
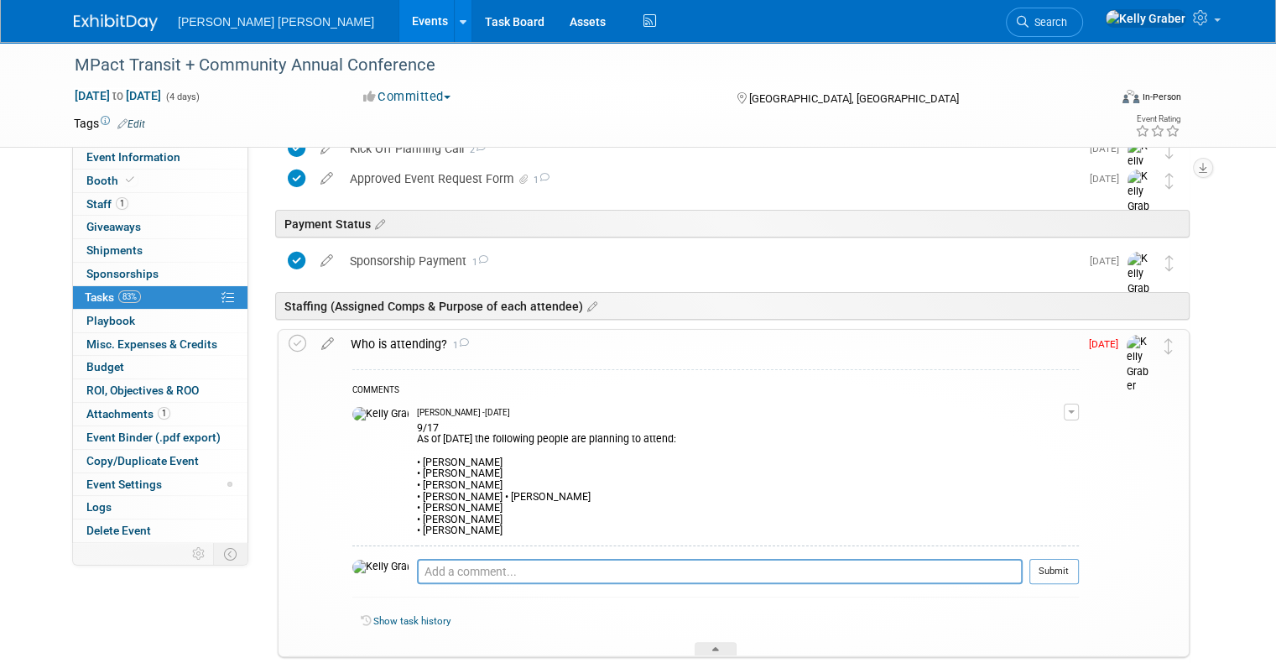
scroll to position [269, 0]
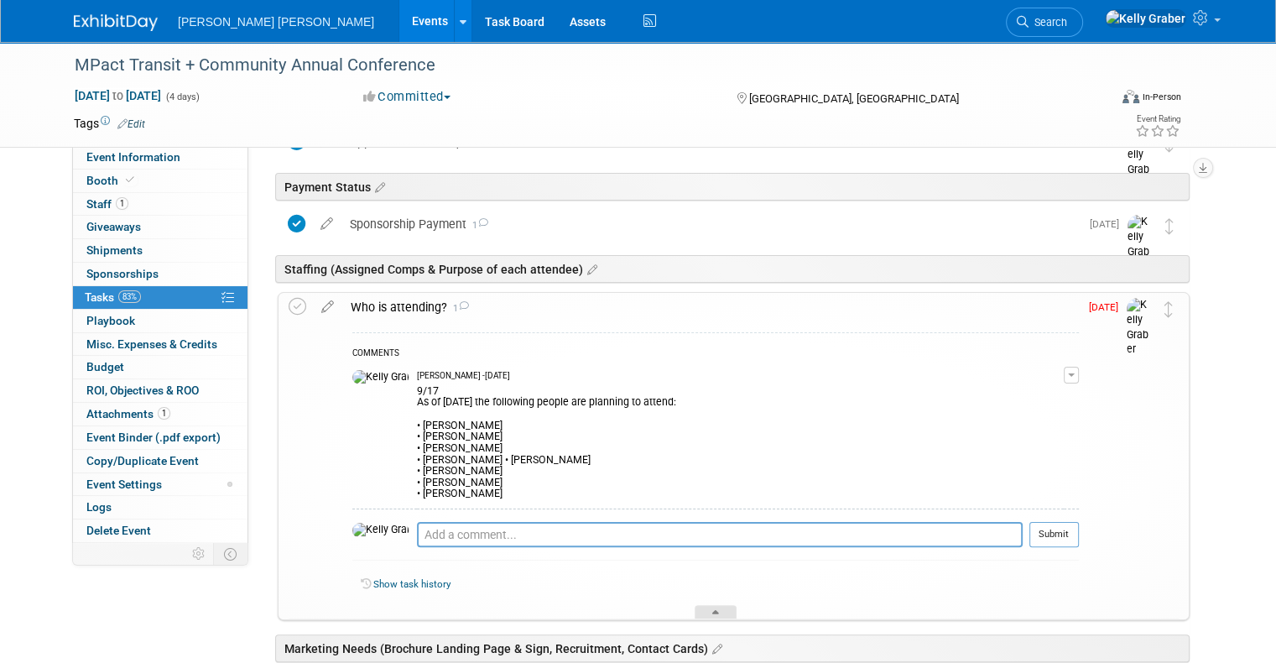
click at [727, 605] on div at bounding box center [716, 612] width 42 height 14
